Goal: Information Seeking & Learning: Find contact information

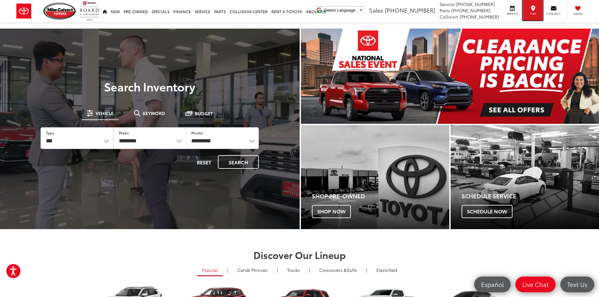
click at [534, 8] on icon at bounding box center [533, 8] width 4 height 0
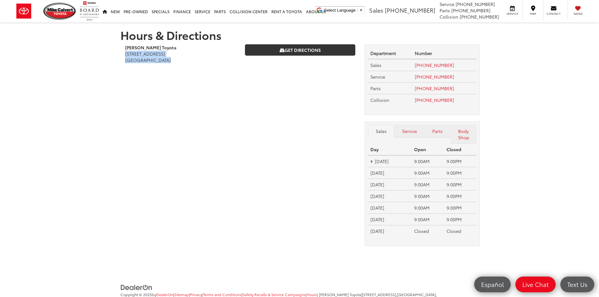
drag, startPoint x: 121, startPoint y: 54, endPoint x: 168, endPoint y: 62, distance: 47.4
click at [168, 62] on div "Mike Calvert Toyota 2333 South Loop West Houston, TX 77054" at bounding box center [180, 56] width 120 height 25
copy address "2333 South Loop West Houston, TX 77054"
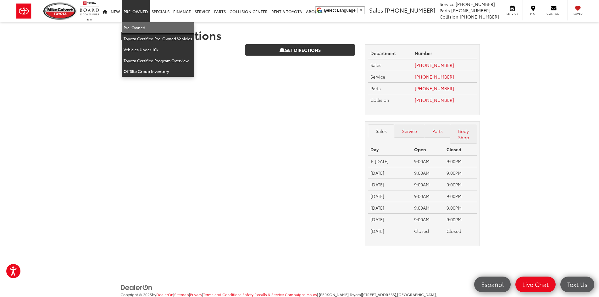
drag, startPoint x: 131, startPoint y: 29, endPoint x: 136, endPoint y: 18, distance: 11.7
click at [131, 29] on link "Pre-Owned" at bounding box center [158, 27] width 72 height 11
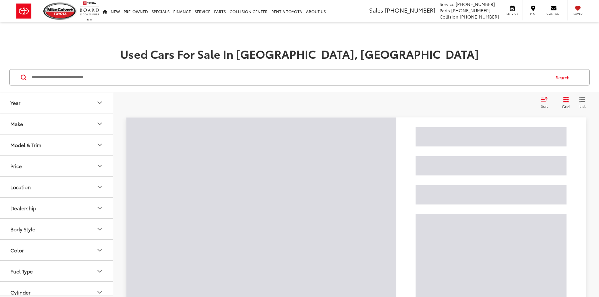
click at [55, 77] on input "Search by Make, Model, or Keyword" at bounding box center [290, 77] width 518 height 15
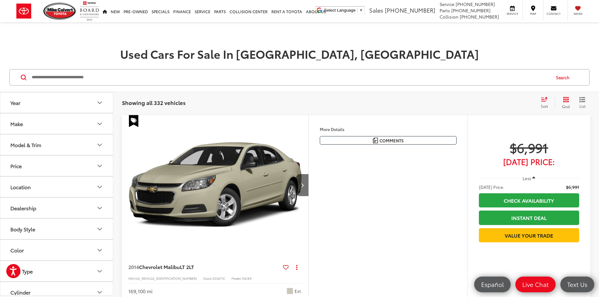
paste input "*******"
type input "*******"
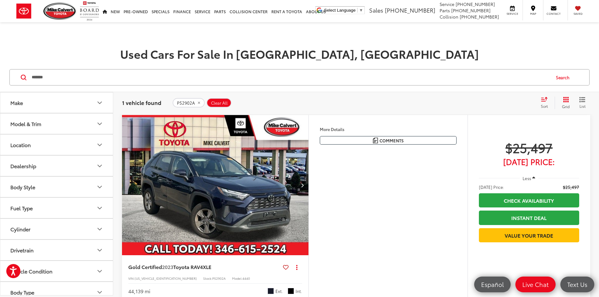
click at [308, 196] on button "Next image" at bounding box center [302, 185] width 13 height 22
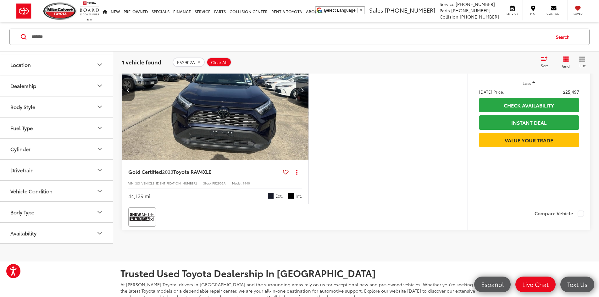
scroll to position [126, 0]
